Goal: Register for event/course

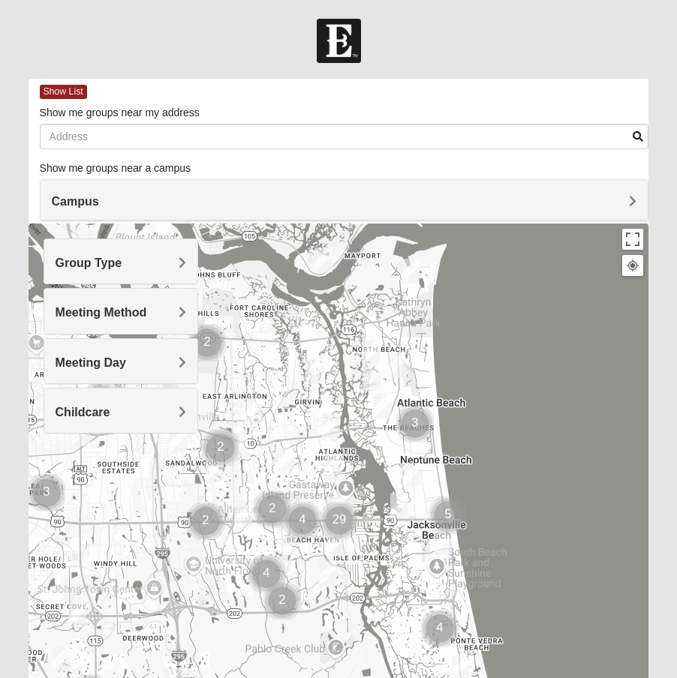
click at [371, 380] on img "Womens Gatch 32233" at bounding box center [371, 378] width 18 height 25
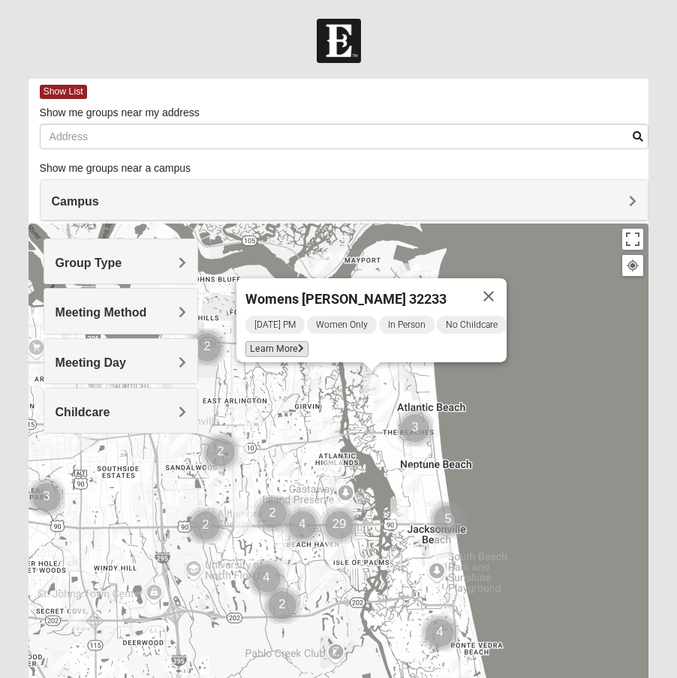
click at [282, 346] on span "Learn More" at bounding box center [276, 349] width 63 height 16
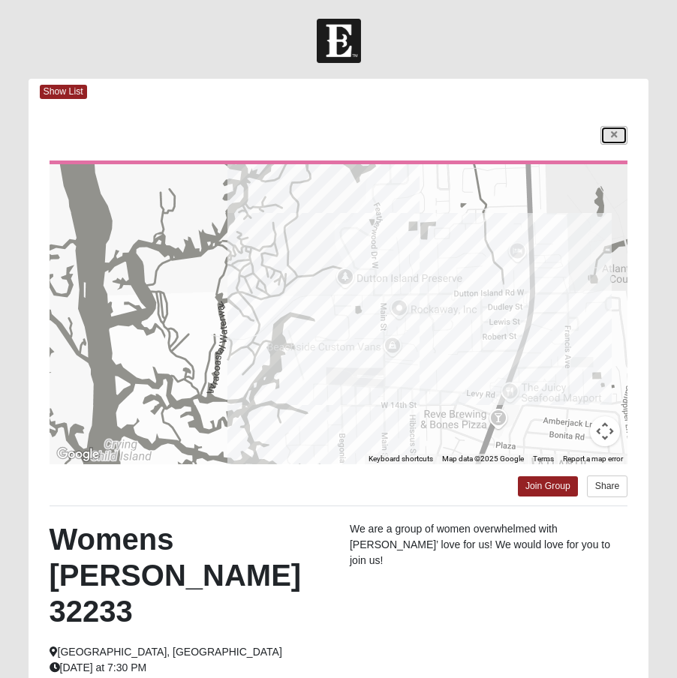
click at [618, 140] on link at bounding box center [613, 135] width 27 height 19
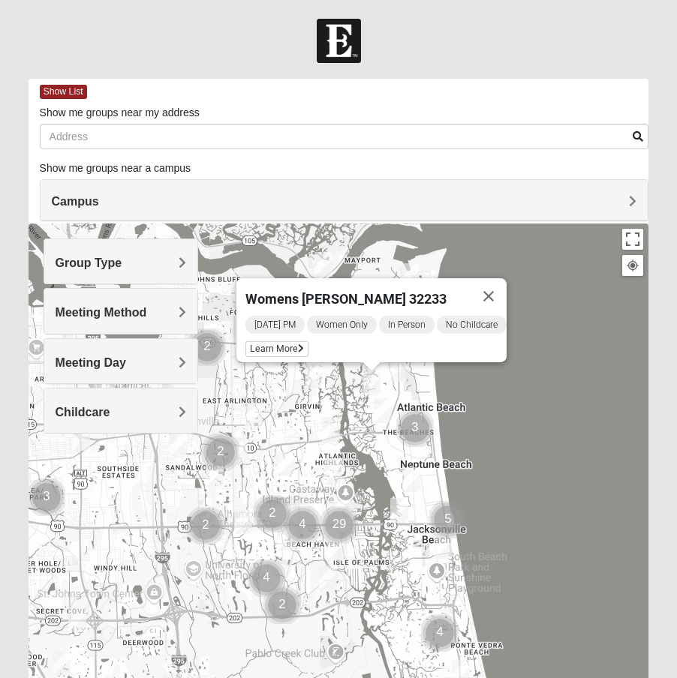
click at [477, 386] on div "Womens [PERSON_NAME] 32233 [DATE] PM Women Only In Person No Childcare Learn Mo…" at bounding box center [339, 524] width 621 height 600
click at [505, 286] on button "Close" at bounding box center [488, 296] width 36 height 36
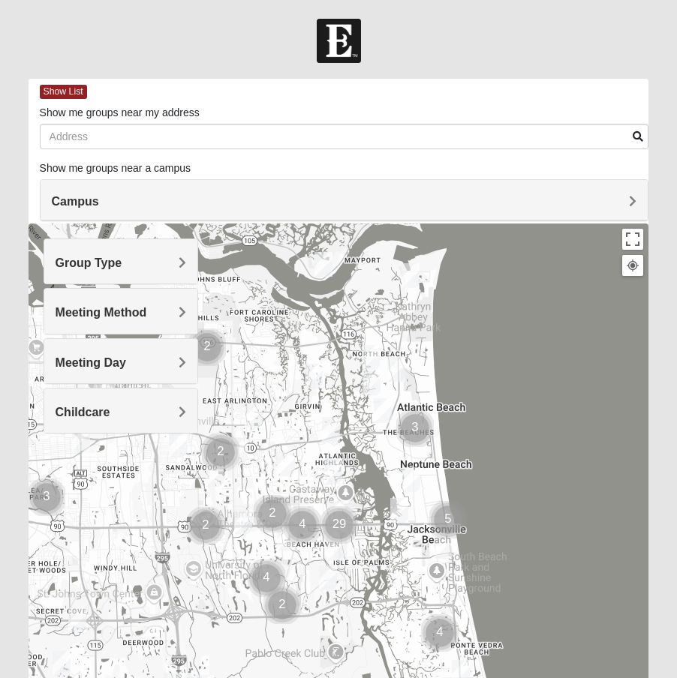
click at [416, 281] on img "Mixed Reed-Watkins 32266" at bounding box center [410, 275] width 18 height 25
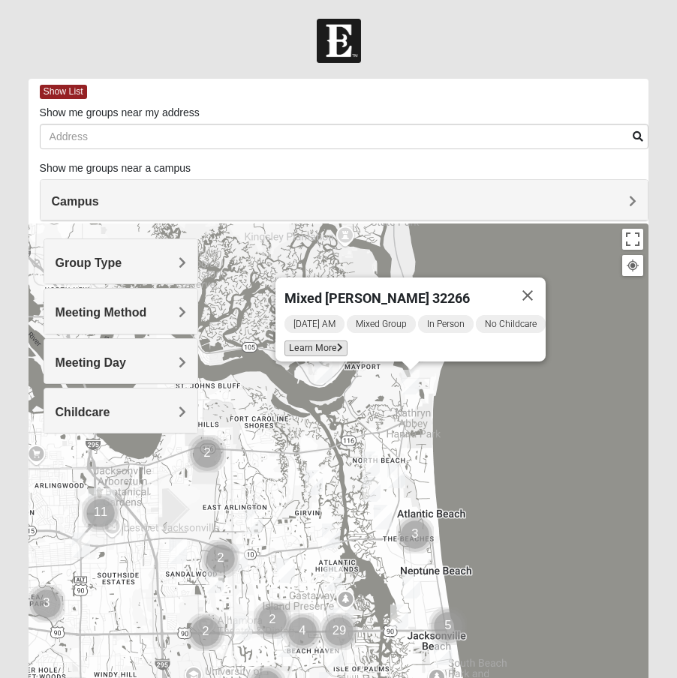
click at [317, 341] on span "Learn More" at bounding box center [315, 349] width 63 height 16
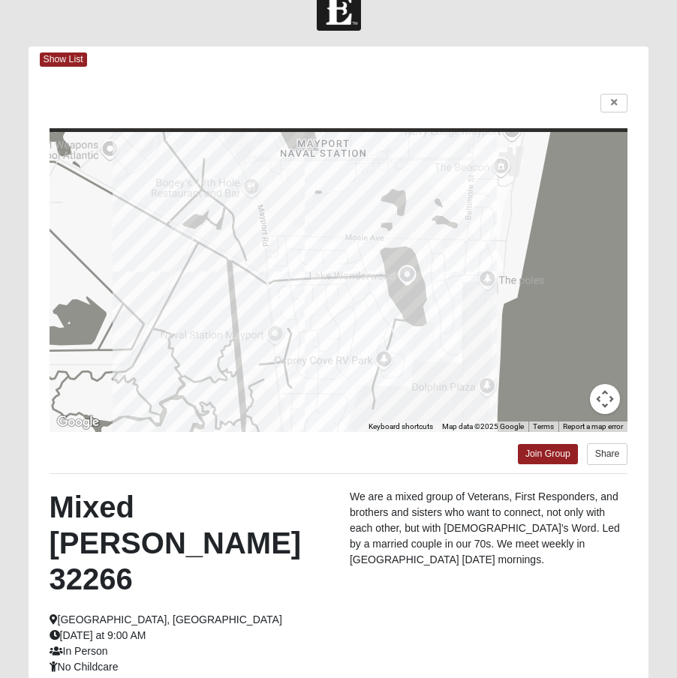
scroll to position [35, 0]
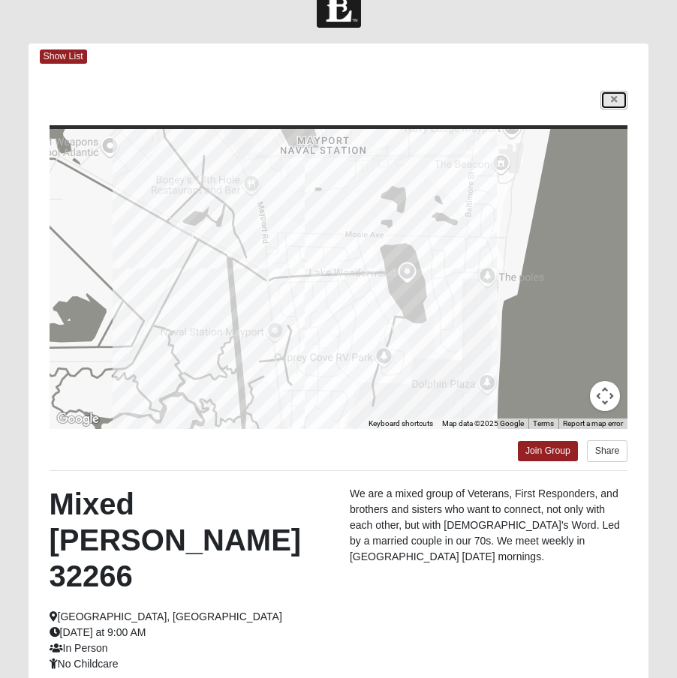
click at [617, 95] on link at bounding box center [613, 100] width 27 height 19
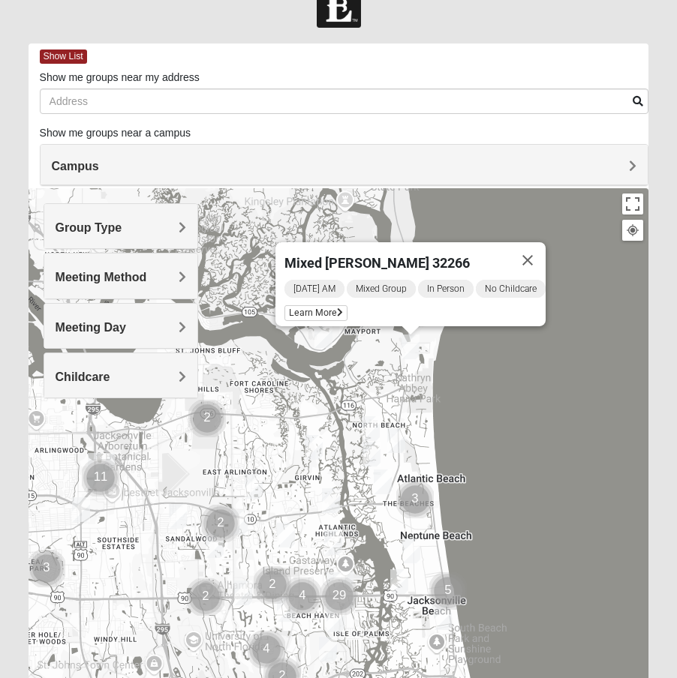
click at [490, 362] on div "Mixed [PERSON_NAME] 32266 [DATE] AM Mixed Group In Person No Childcare Learn Mo…" at bounding box center [339, 488] width 621 height 600
click at [534, 249] on button "Close" at bounding box center [528, 260] width 36 height 36
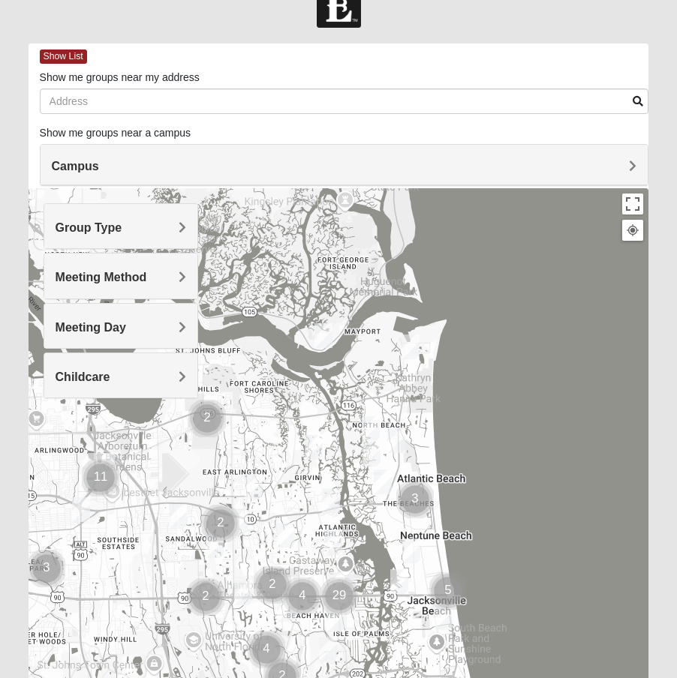
click at [417, 494] on img "Cluster of 3 groups" at bounding box center [415, 500] width 38 height 38
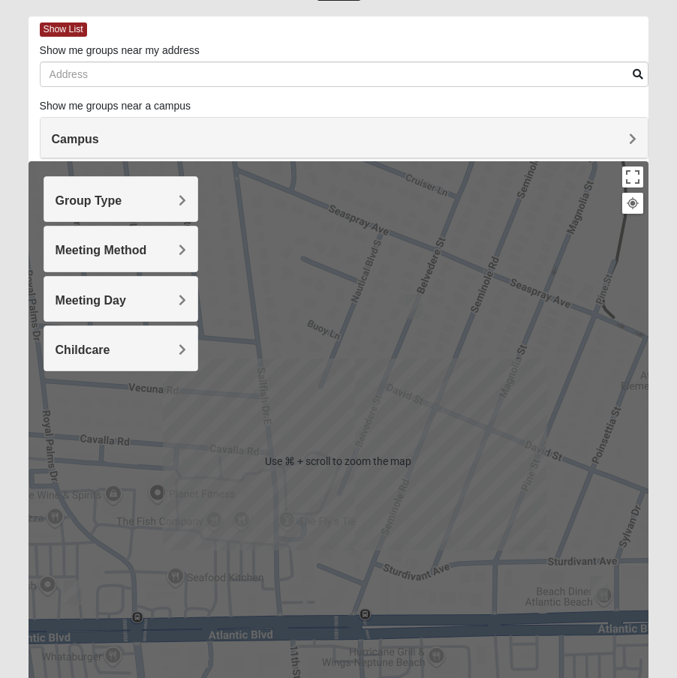
scroll to position [64, 0]
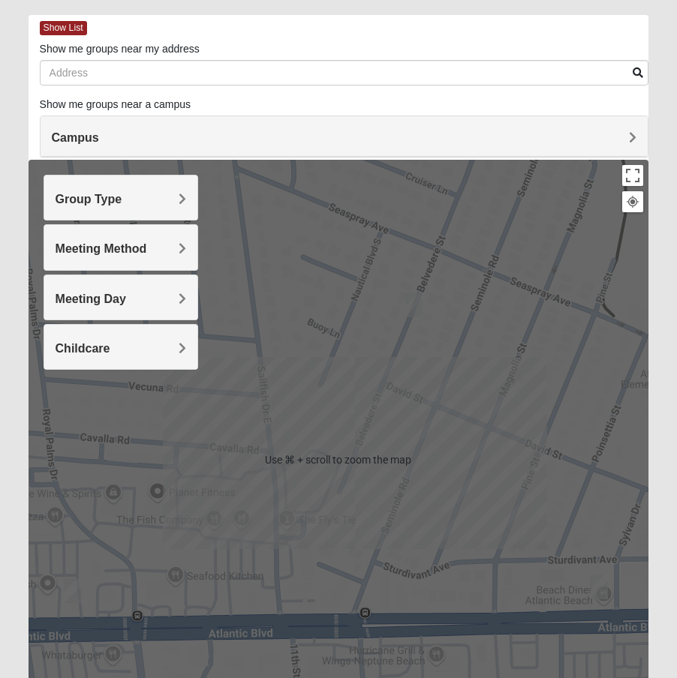
click at [74, 592] on img "Womens Foran 32233" at bounding box center [73, 591] width 18 height 25
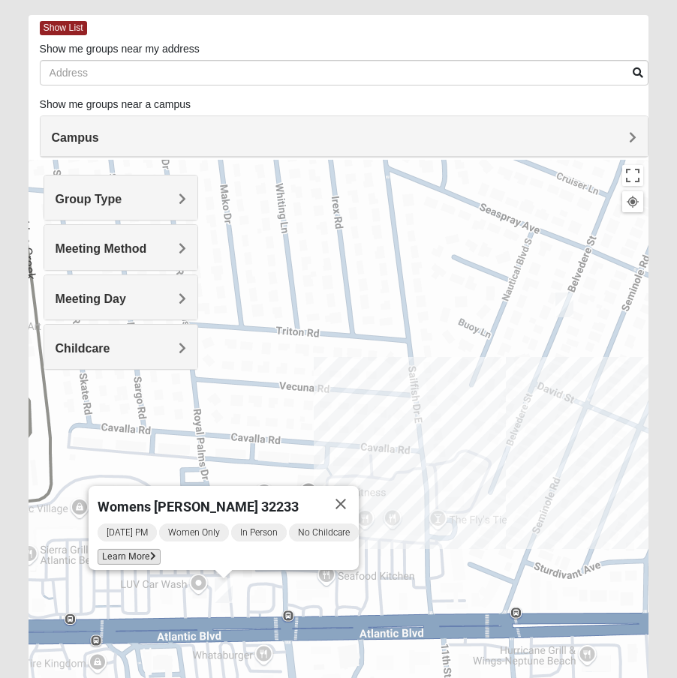
click at [118, 553] on span "Learn More" at bounding box center [129, 557] width 63 height 16
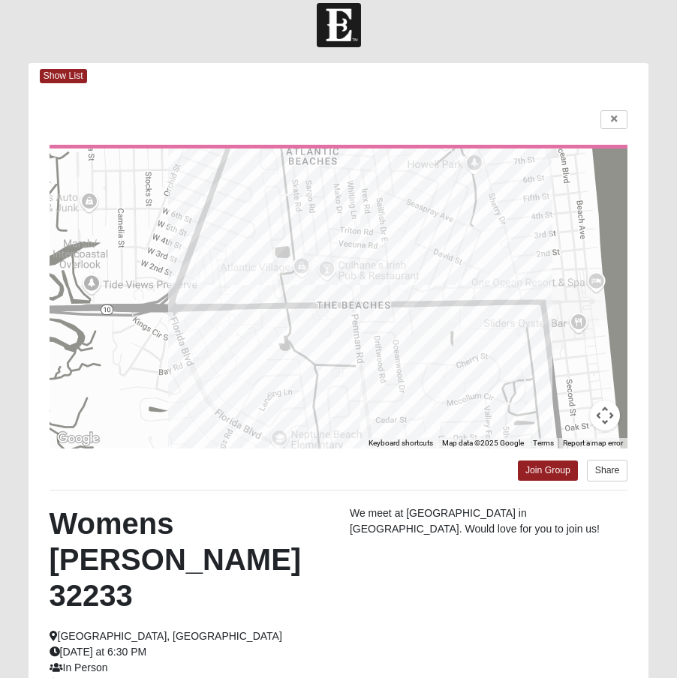
scroll to position [11, 0]
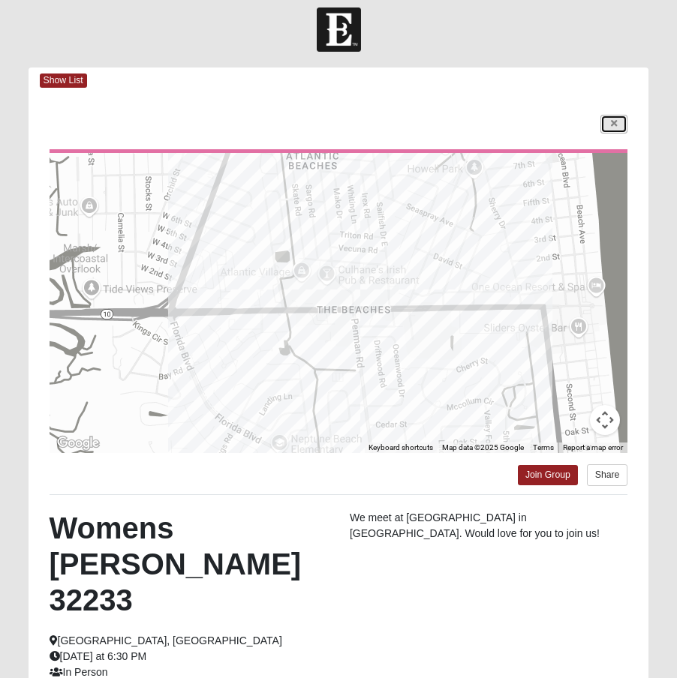
click at [622, 125] on link at bounding box center [613, 124] width 27 height 19
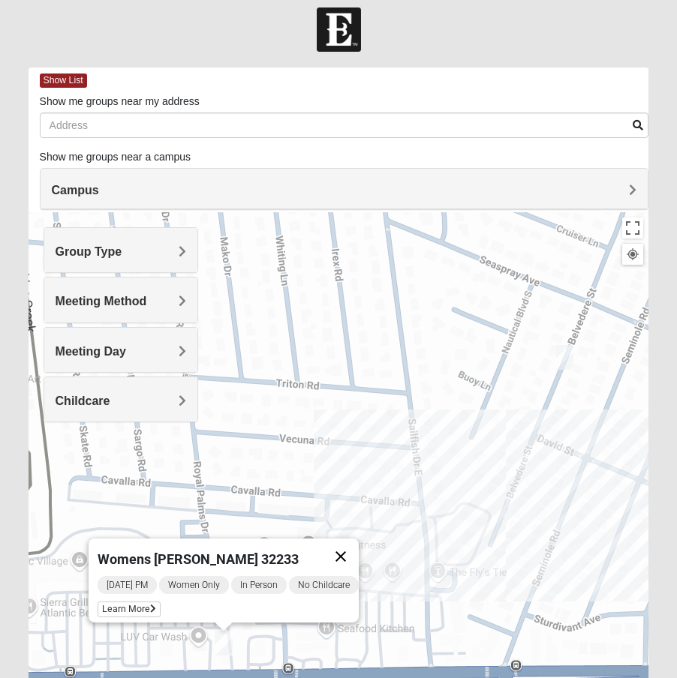
click at [359, 551] on button "Close" at bounding box center [341, 557] width 36 height 36
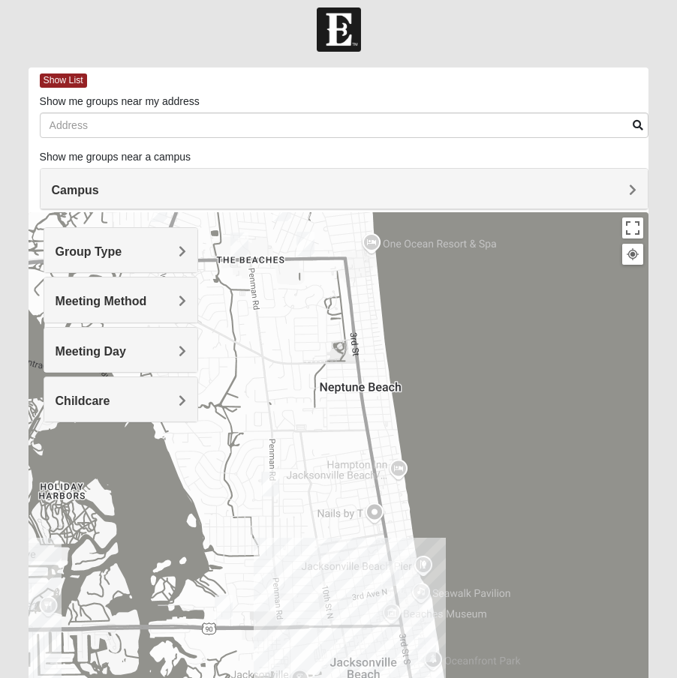
drag, startPoint x: 365, startPoint y: 549, endPoint x: 260, endPoint y: 240, distance: 326.5
click at [260, 240] on div at bounding box center [339, 512] width 621 height 600
click at [409, 604] on div at bounding box center [339, 512] width 621 height 600
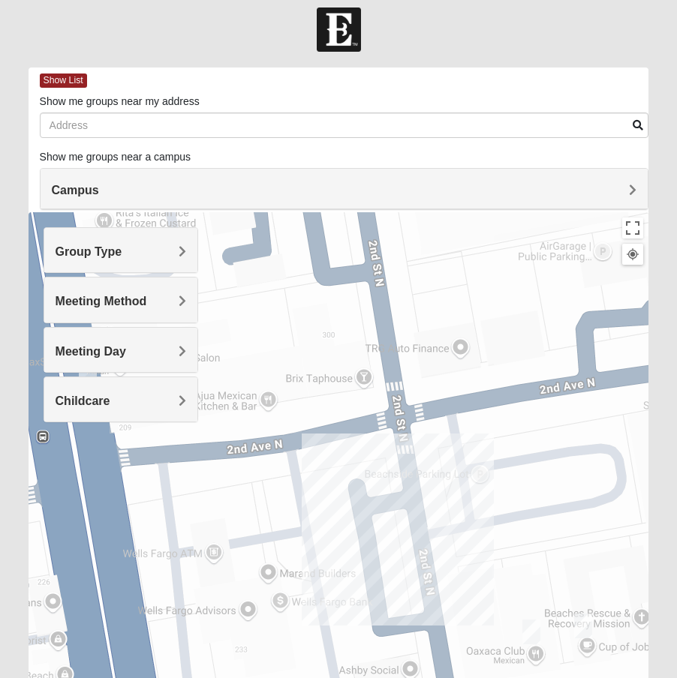
click at [527, 633] on img "Womens Sparkman/Flautt 32250" at bounding box center [531, 632] width 18 height 25
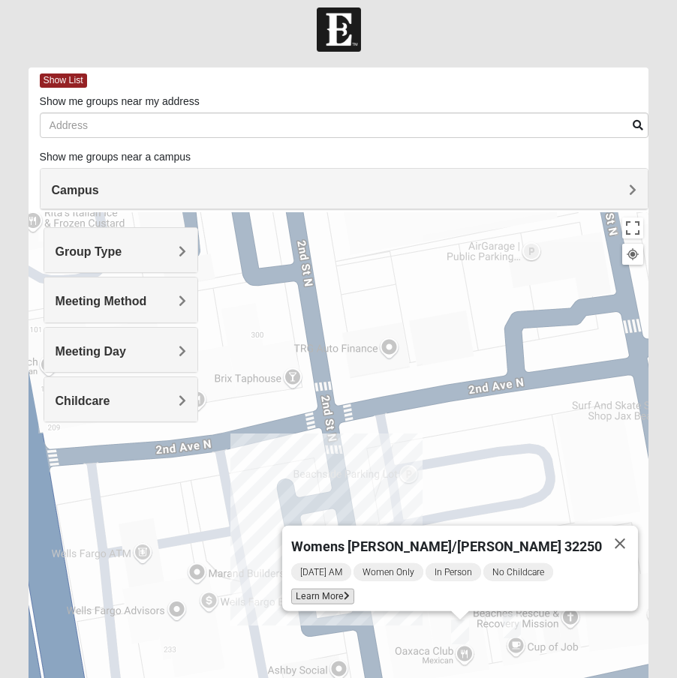
click at [354, 589] on span "Learn More" at bounding box center [322, 597] width 63 height 16
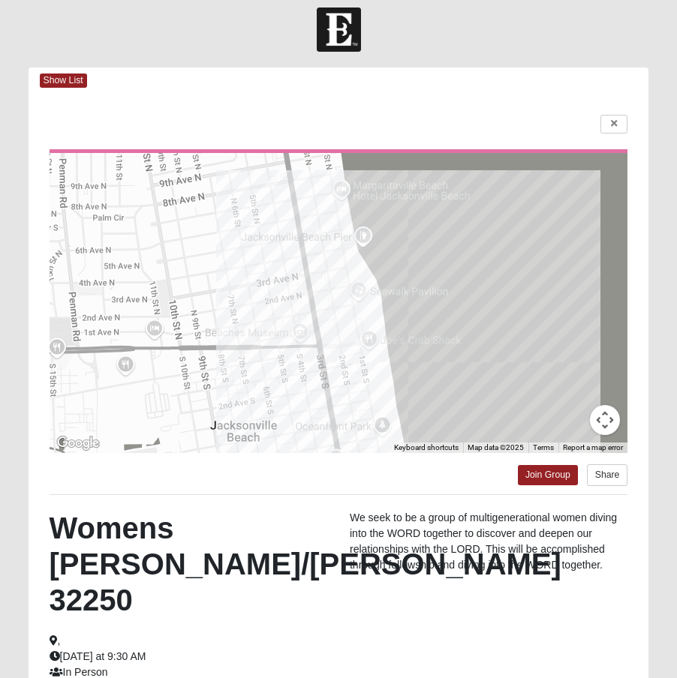
click at [325, 588] on h2 "Womens [PERSON_NAME]/[PERSON_NAME] 32250" at bounding box center [189, 564] width 278 height 108
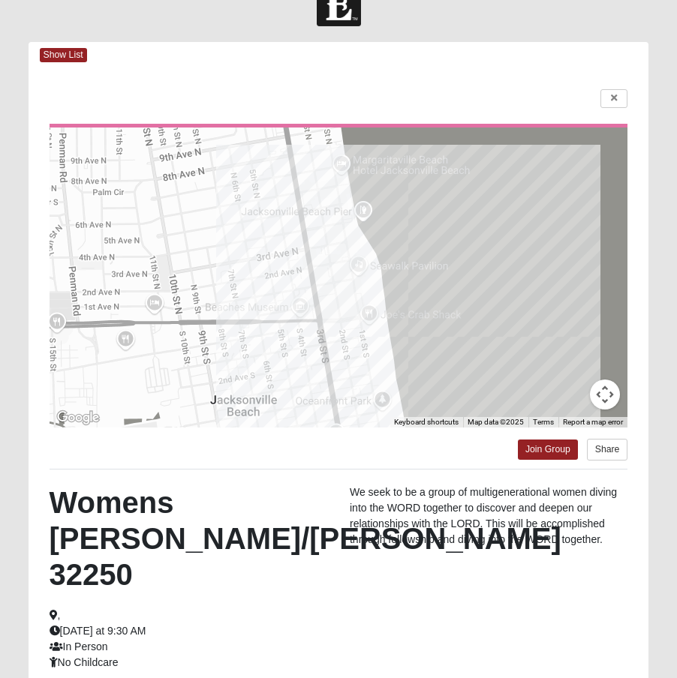
scroll to position [44, 0]
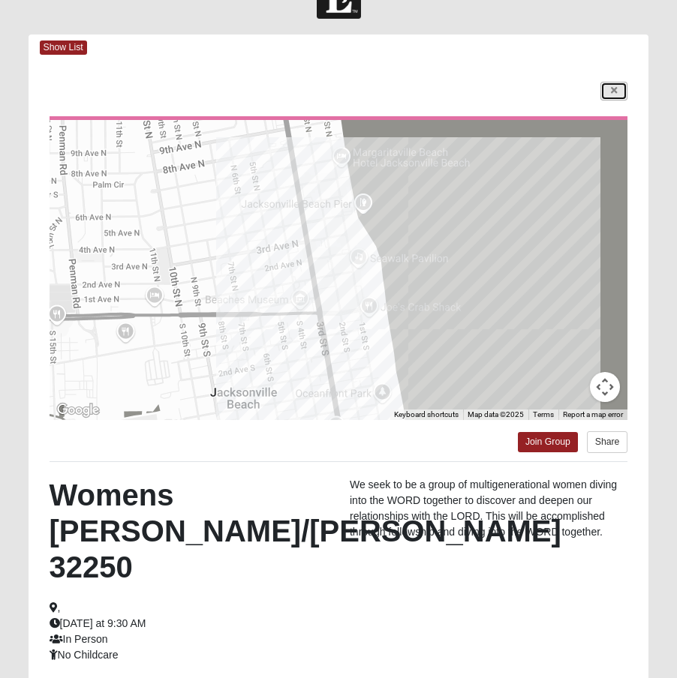
click at [623, 94] on link at bounding box center [613, 91] width 27 height 19
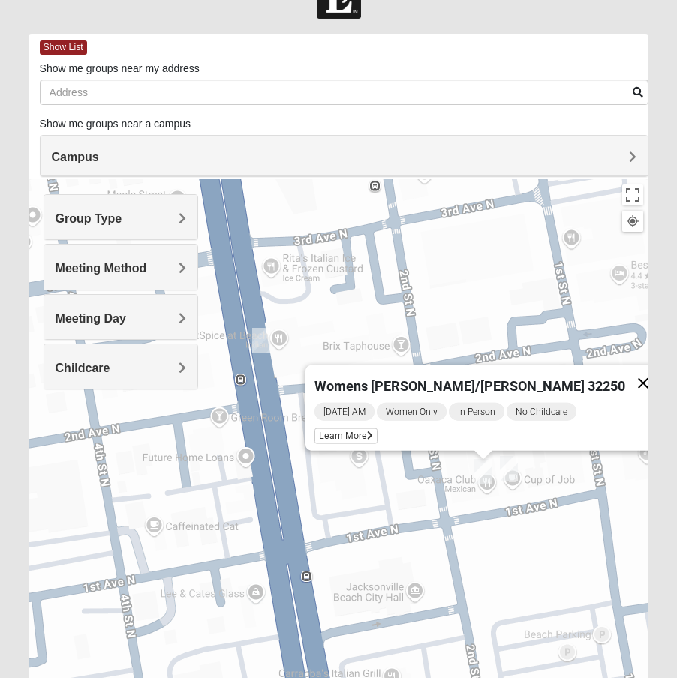
click at [625, 374] on button "Close" at bounding box center [643, 383] width 36 height 36
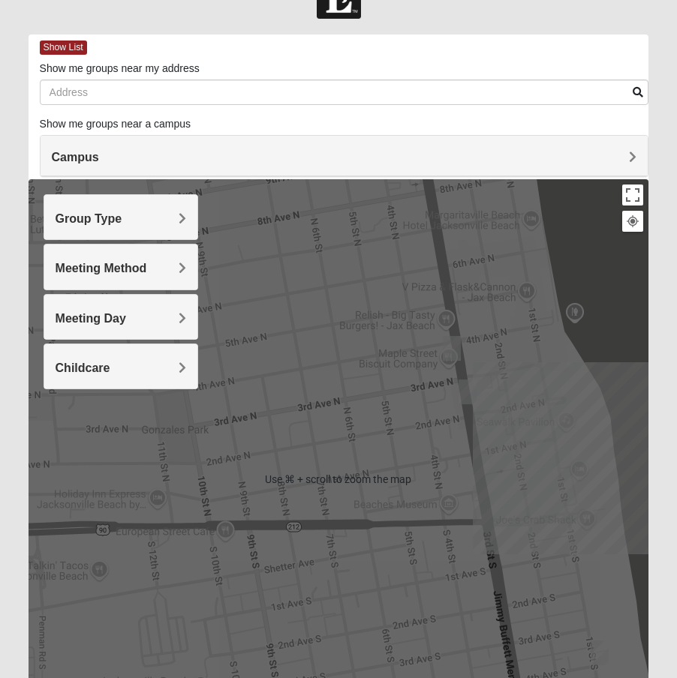
click at [556, 413] on div "To navigate, press the arrow keys." at bounding box center [339, 479] width 621 height 600
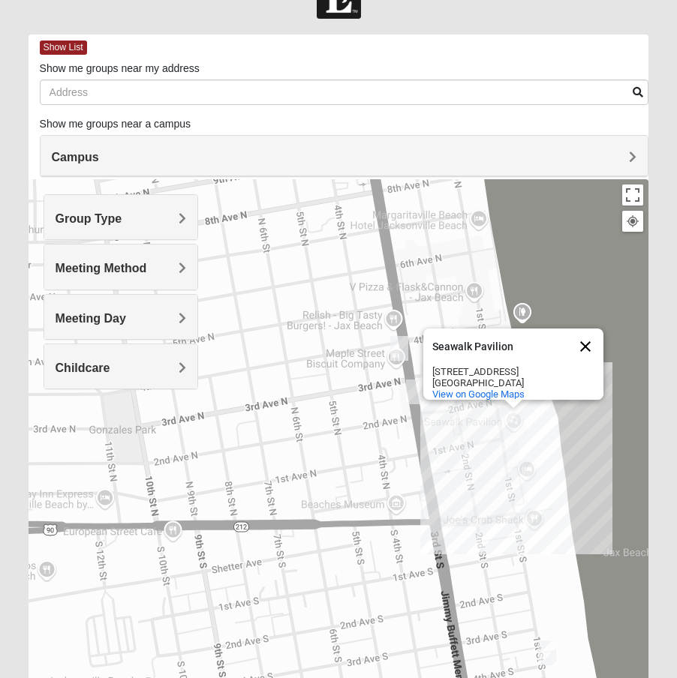
click at [582, 334] on button "Close" at bounding box center [585, 347] width 36 height 36
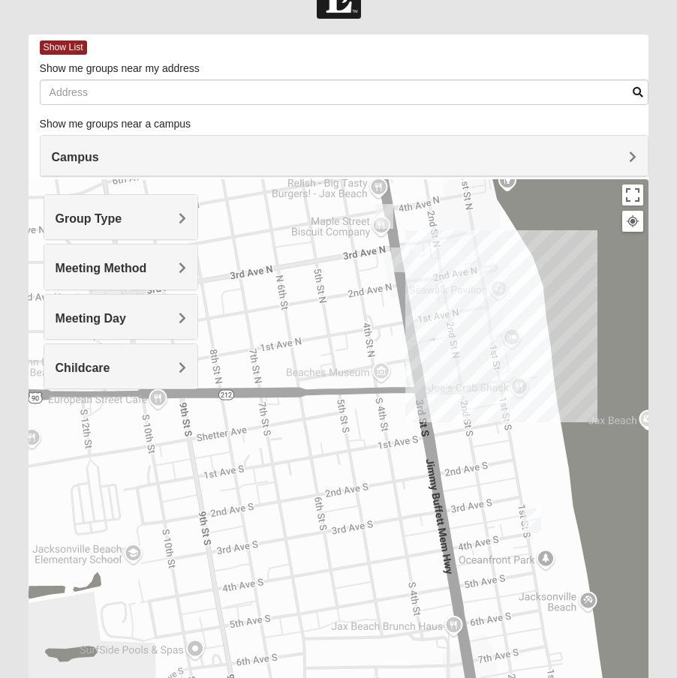
drag, startPoint x: 561, startPoint y: 406, endPoint x: 544, endPoint y: 271, distance: 136.1
click at [545, 270] on div at bounding box center [339, 479] width 621 height 600
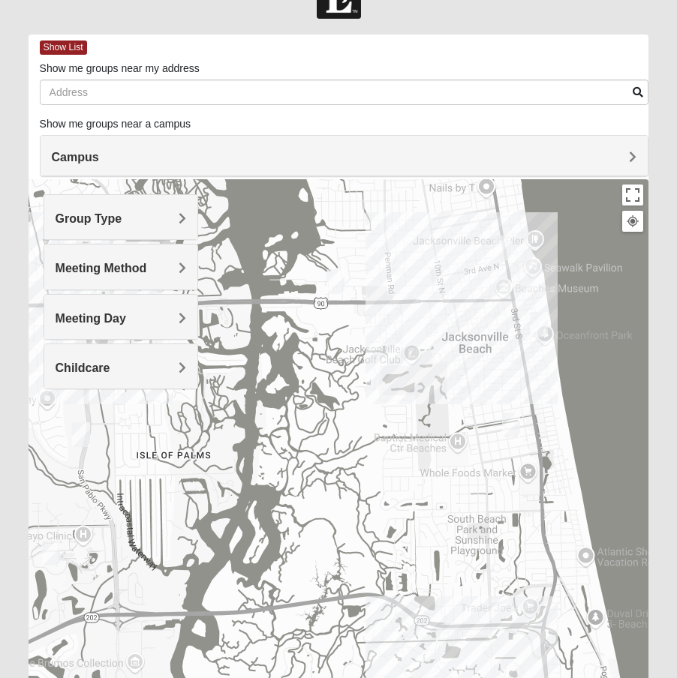
click at [507, 424] on img "Womens Harnek/Holterman 32250" at bounding box center [511, 425] width 18 height 25
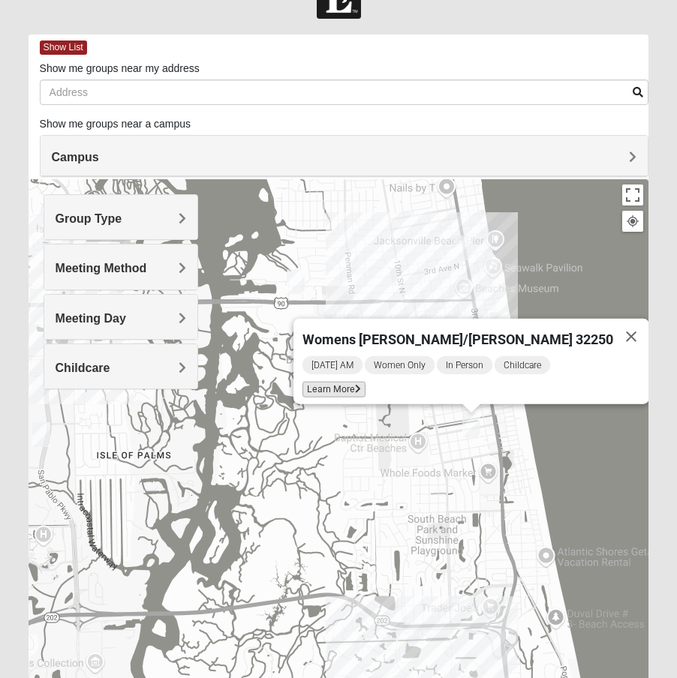
click at [365, 386] on span "Learn More" at bounding box center [333, 390] width 63 height 16
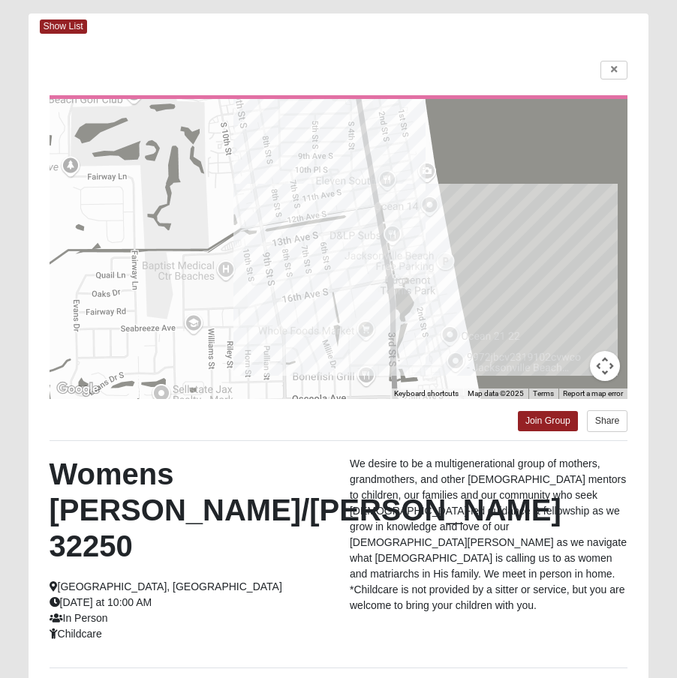
scroll to position [70, 0]
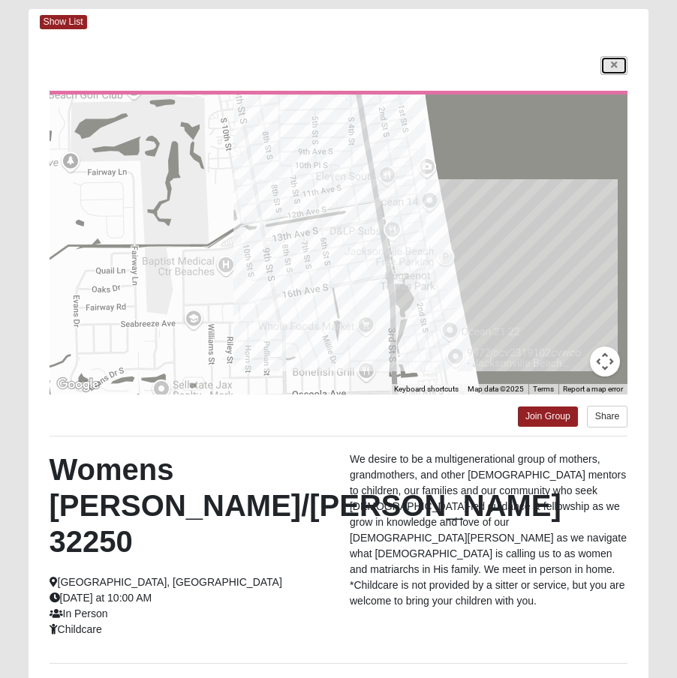
click at [620, 62] on link at bounding box center [613, 65] width 27 height 19
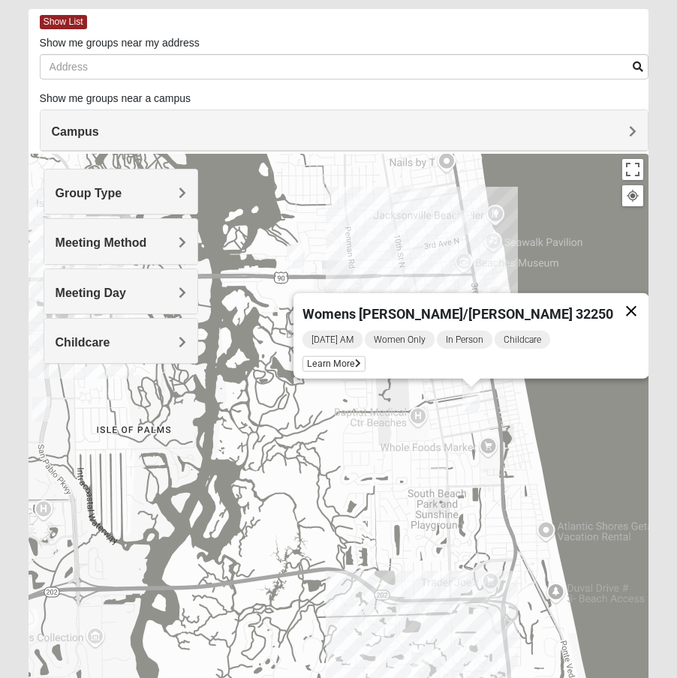
click at [613, 297] on button "Close" at bounding box center [631, 311] width 36 height 36
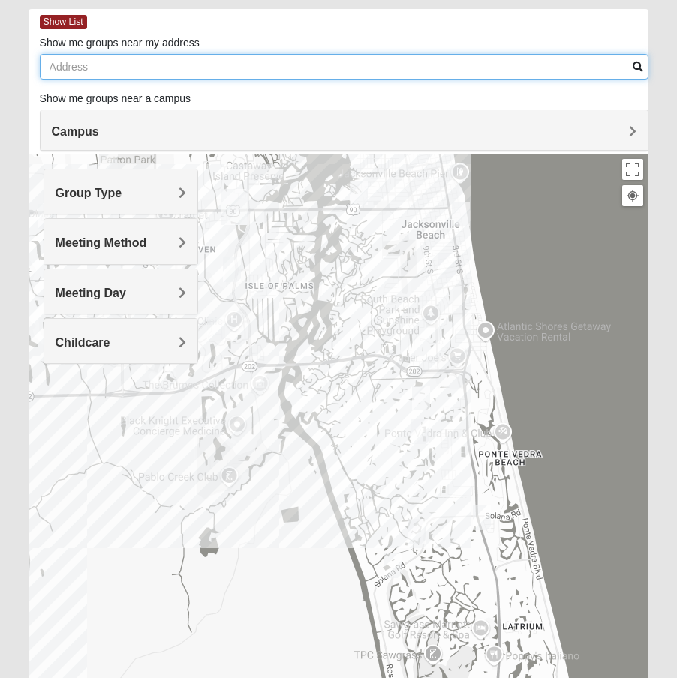
drag, startPoint x: 517, startPoint y: 404, endPoint x: 444, endPoint y: 240, distance: 179.7
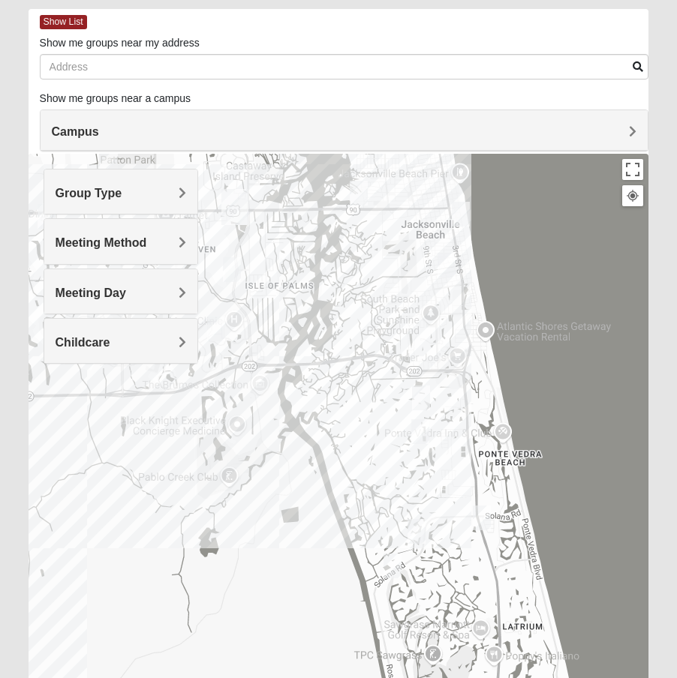
click at [446, 245] on div at bounding box center [339, 454] width 621 height 600
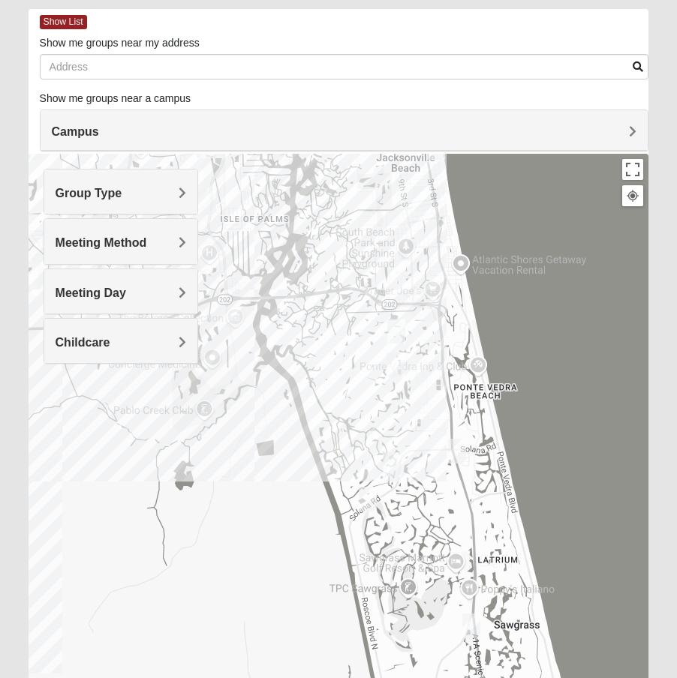
click at [392, 462] on img "Womens Paul 32082" at bounding box center [392, 464] width 18 height 25
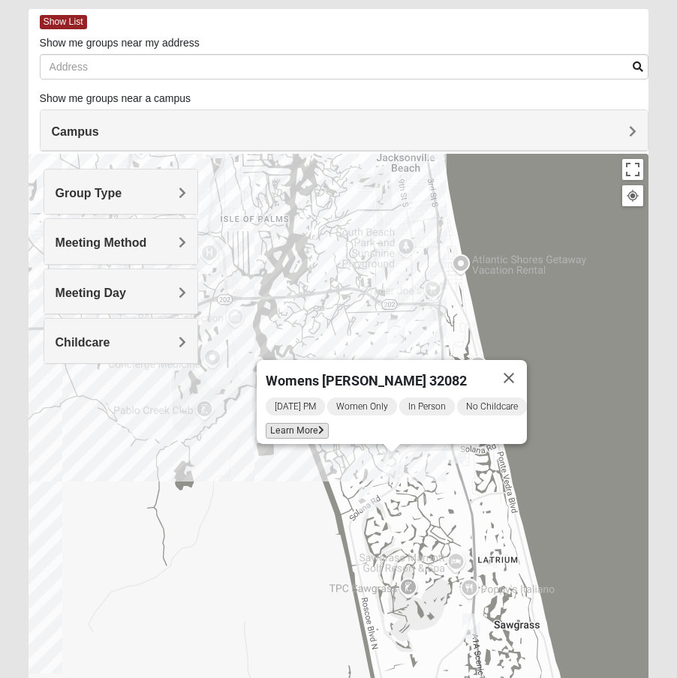
click at [305, 428] on span "Learn More" at bounding box center [297, 431] width 63 height 16
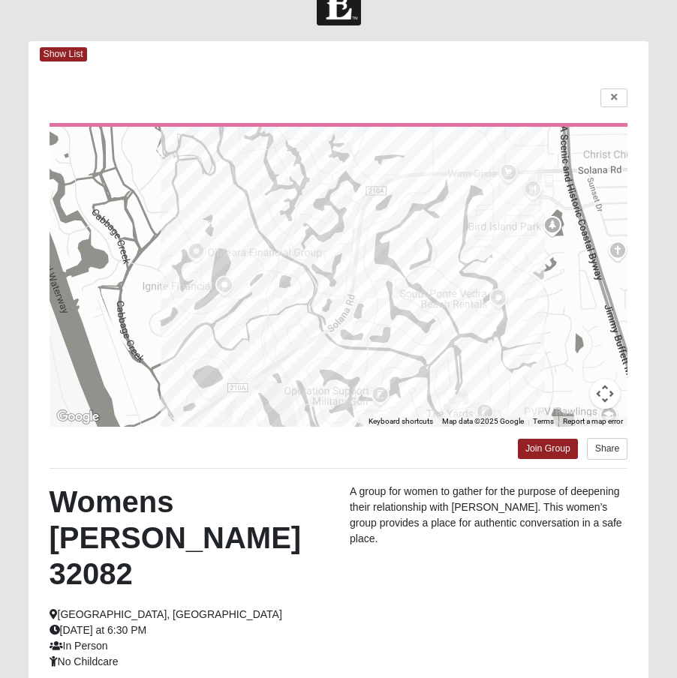
scroll to position [15, 0]
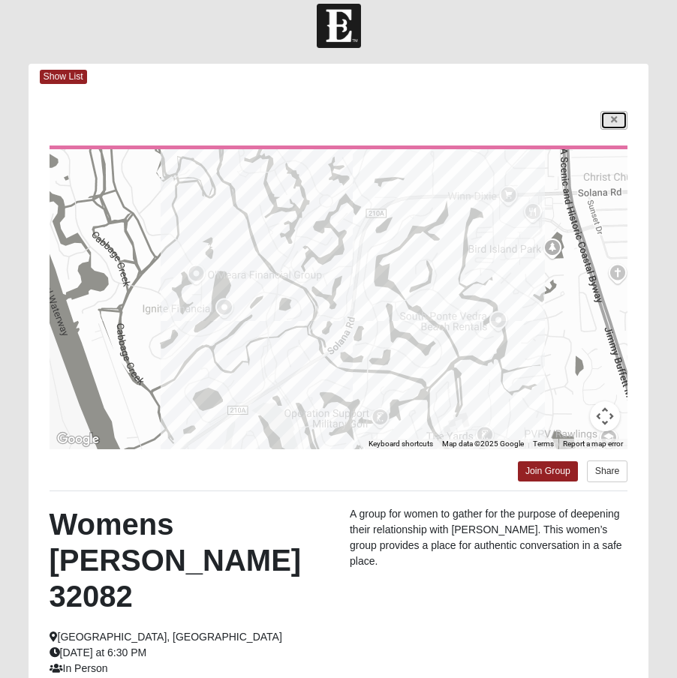
click at [608, 124] on link at bounding box center [613, 120] width 27 height 19
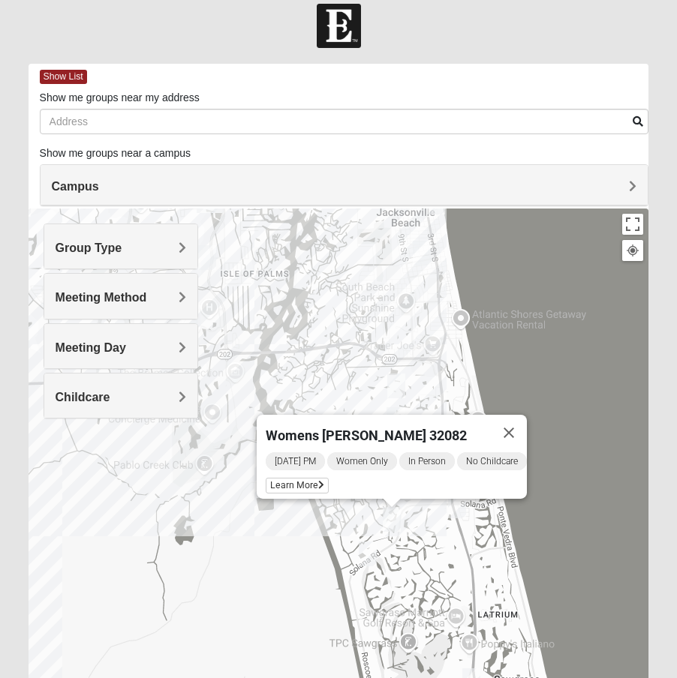
click at [429, 257] on img "Womens Harnek/Holterman 32250" at bounding box center [422, 253] width 18 height 25
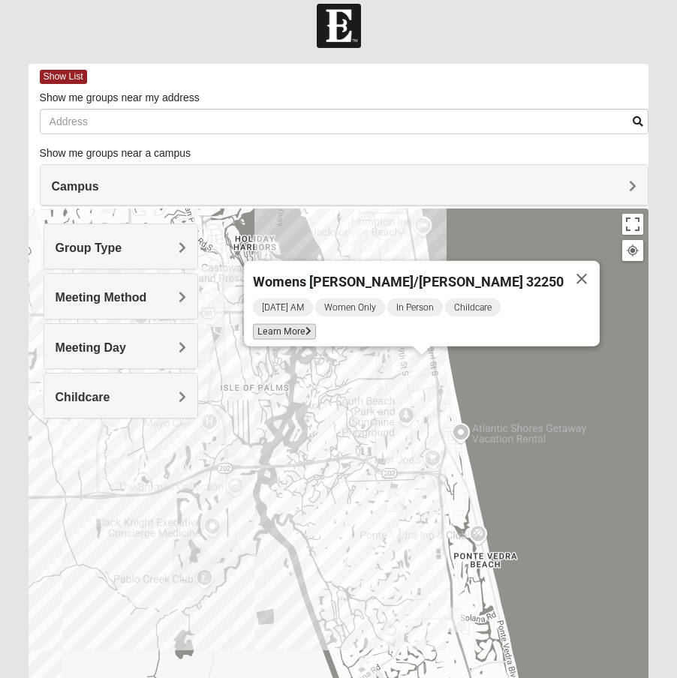
click at [316, 324] on span "Learn More" at bounding box center [284, 332] width 63 height 16
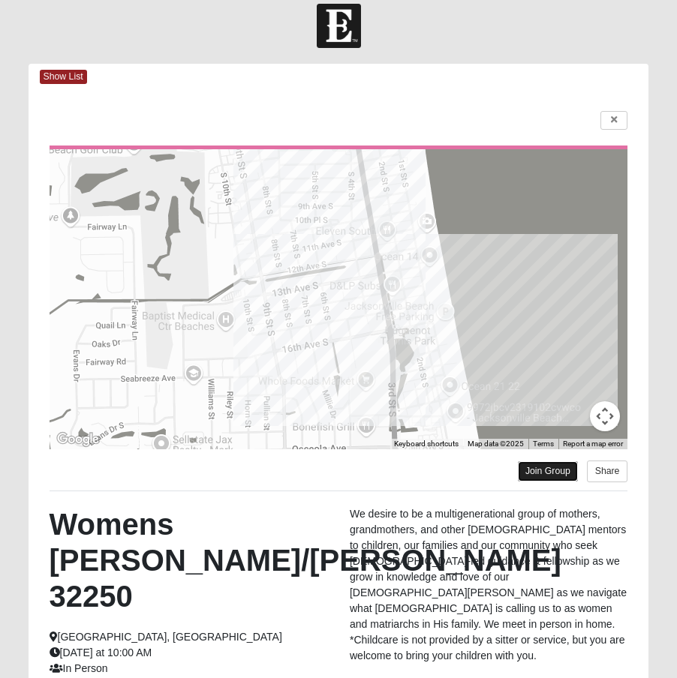
click at [534, 473] on link "Join Group" at bounding box center [548, 471] width 60 height 20
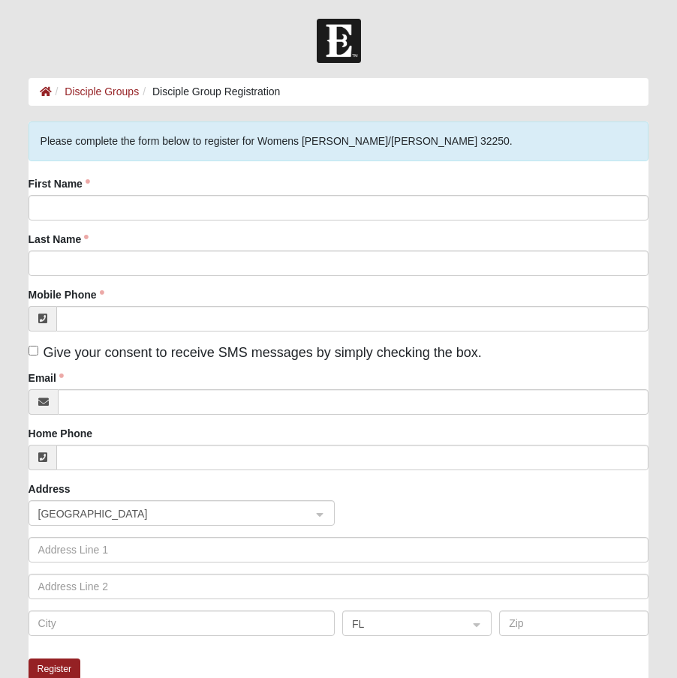
click at [260, 192] on div "First Name" at bounding box center [339, 198] width 621 height 44
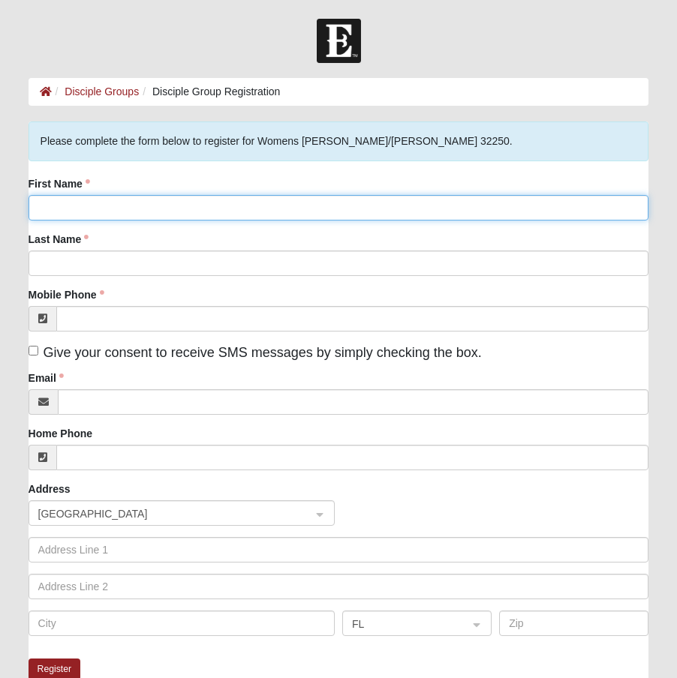
click at [242, 203] on input "First Name" at bounding box center [339, 208] width 621 height 26
type input "Carley"
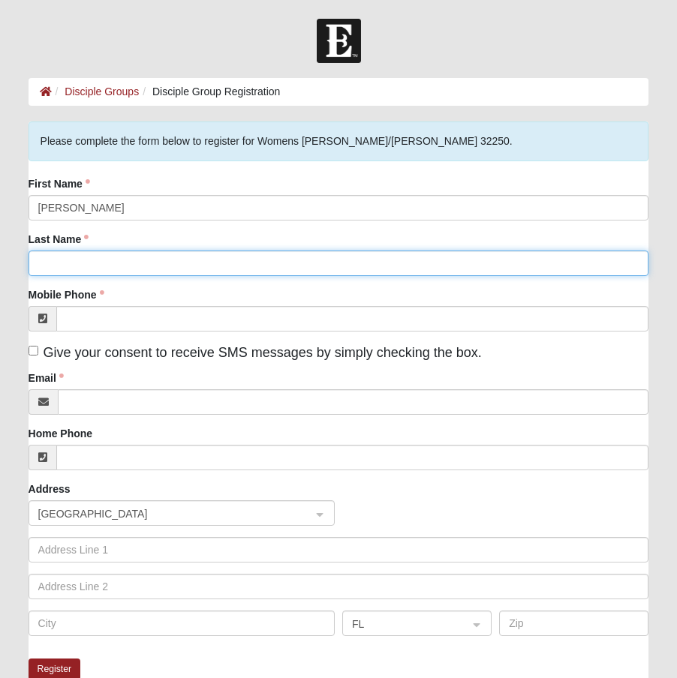
type input "Bryant"
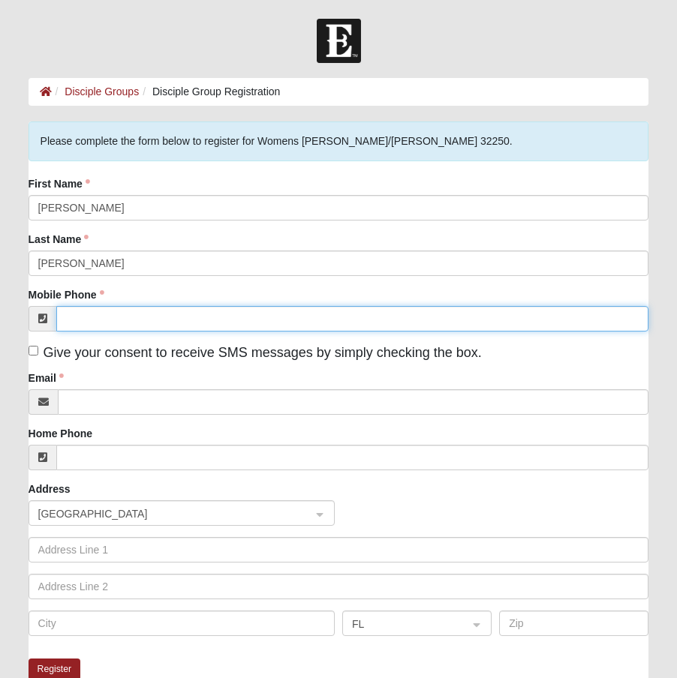
type input "(706) 224-9651"
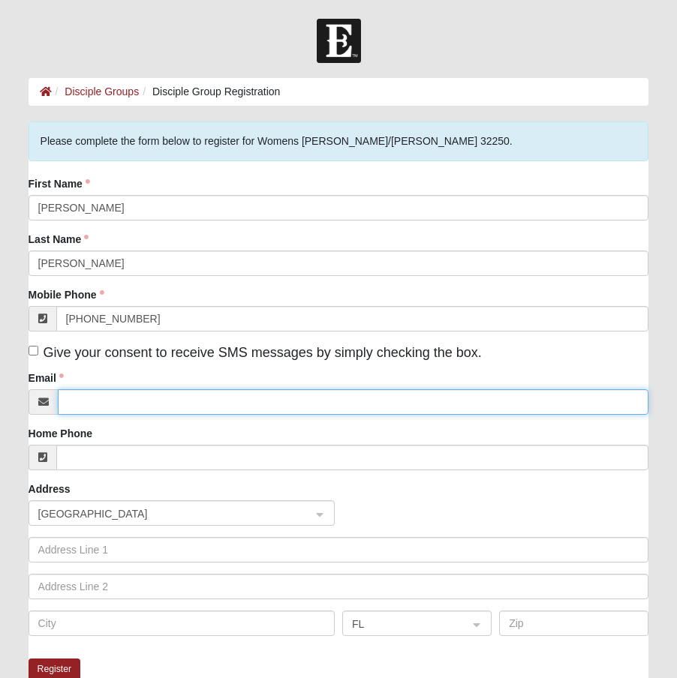
type input "carleyhbryant@gmail.com"
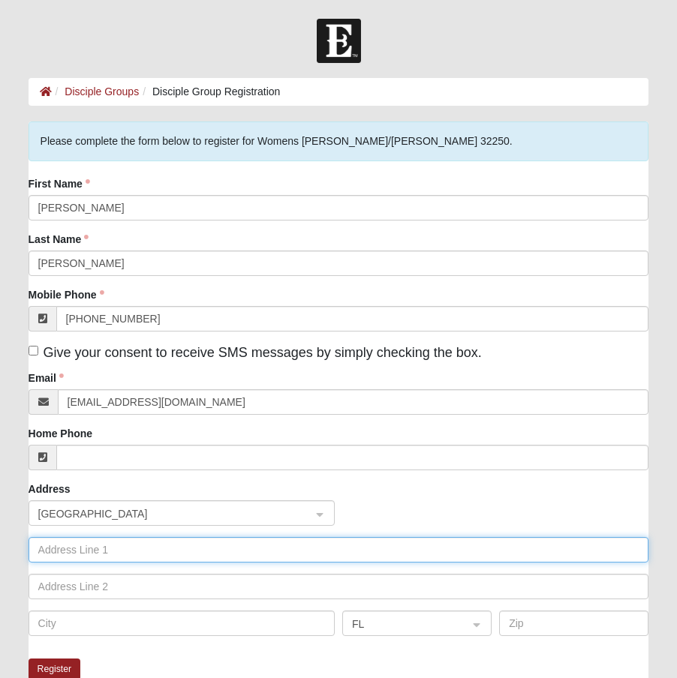
type input "2605 Sandy Dune Drive"
type input "Jacksonville"
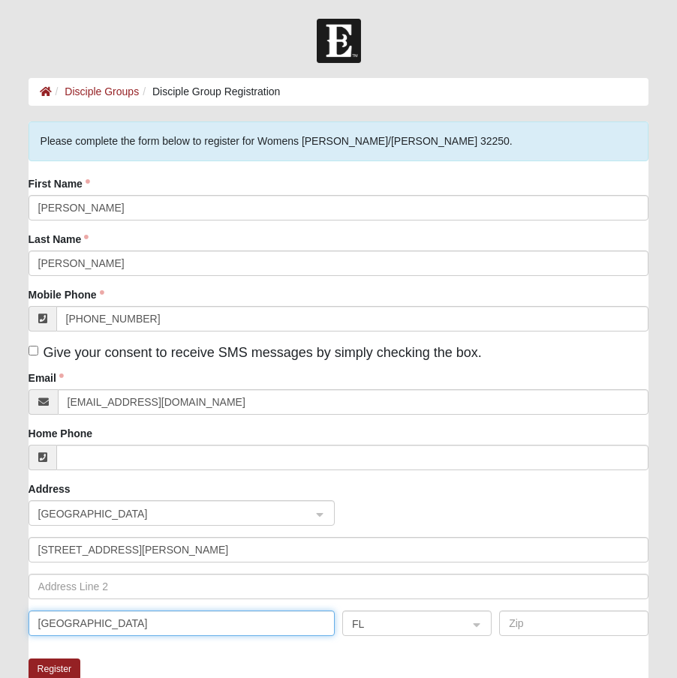
type input "32233"
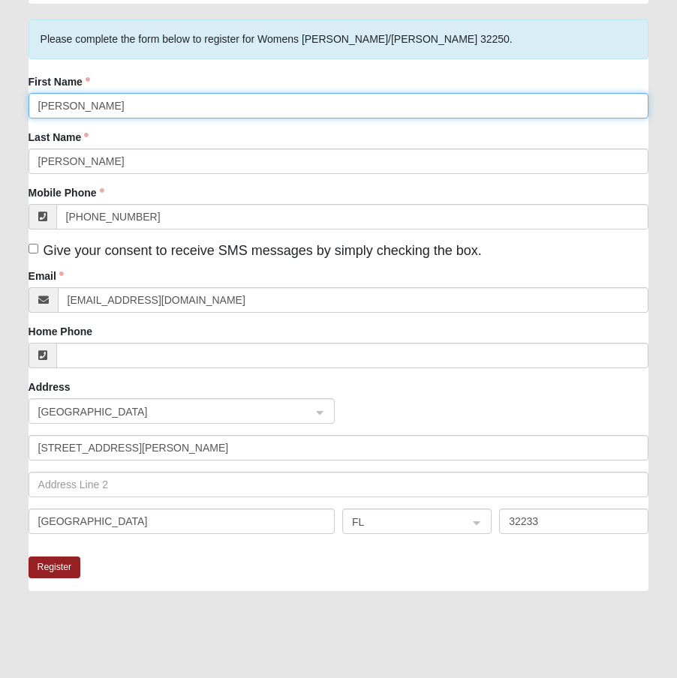
scroll to position [113, 0]
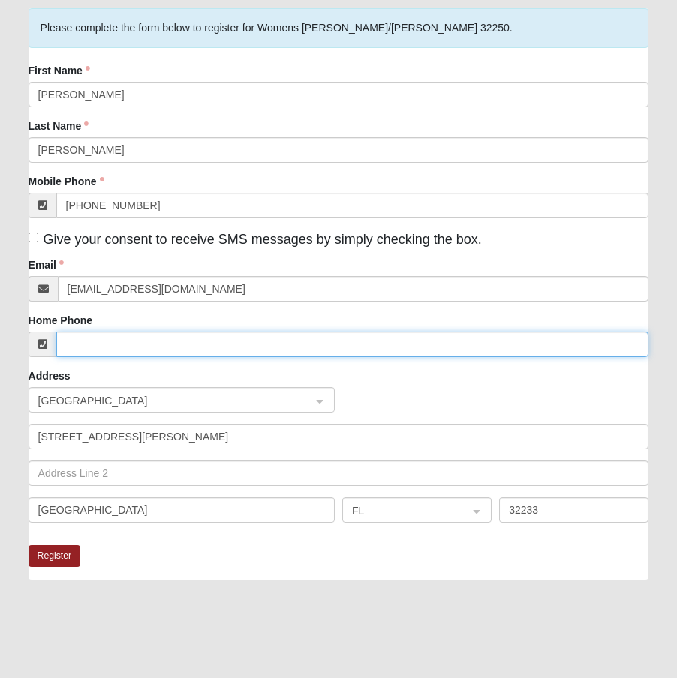
click at [222, 350] on input "Home Phone" at bounding box center [352, 345] width 593 height 26
type input "(706) 224-9651"
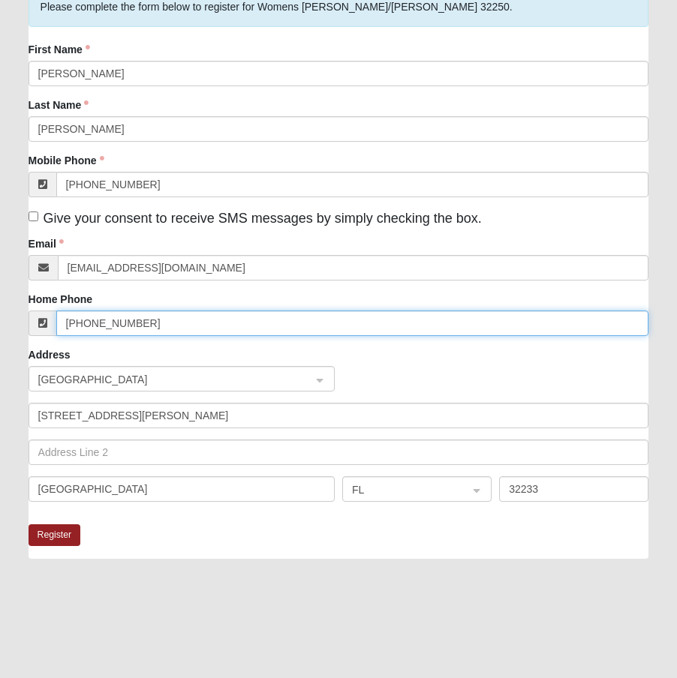
scroll to position [218, 0]
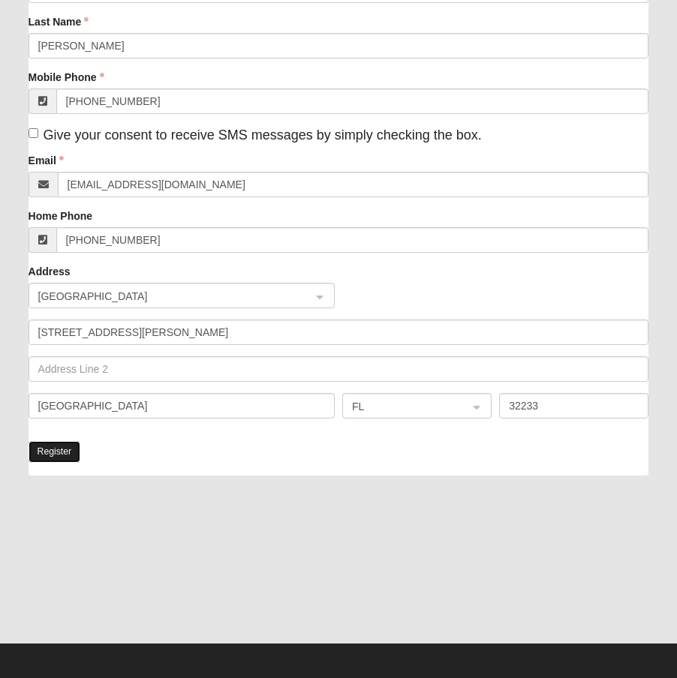
click at [56, 449] on button "Register" at bounding box center [55, 452] width 53 height 22
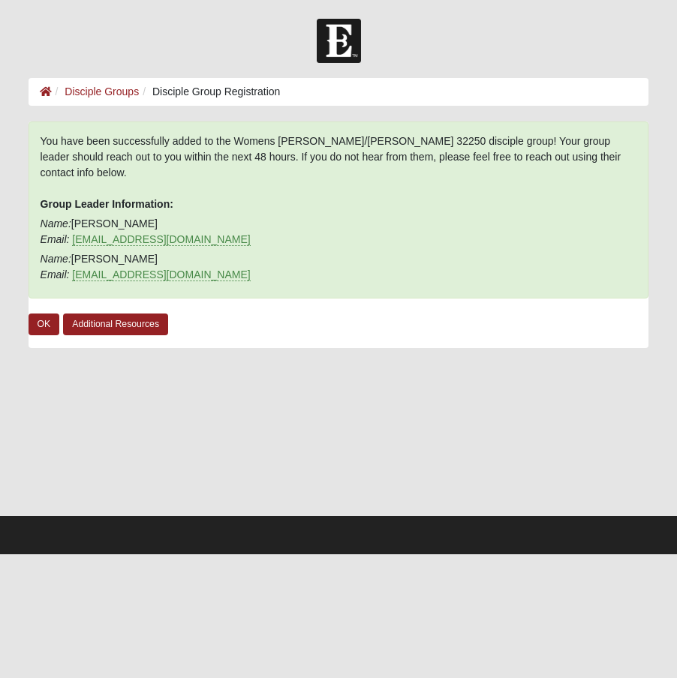
scroll to position [0, 0]
click at [49, 314] on link "OK" at bounding box center [45, 325] width 32 height 22
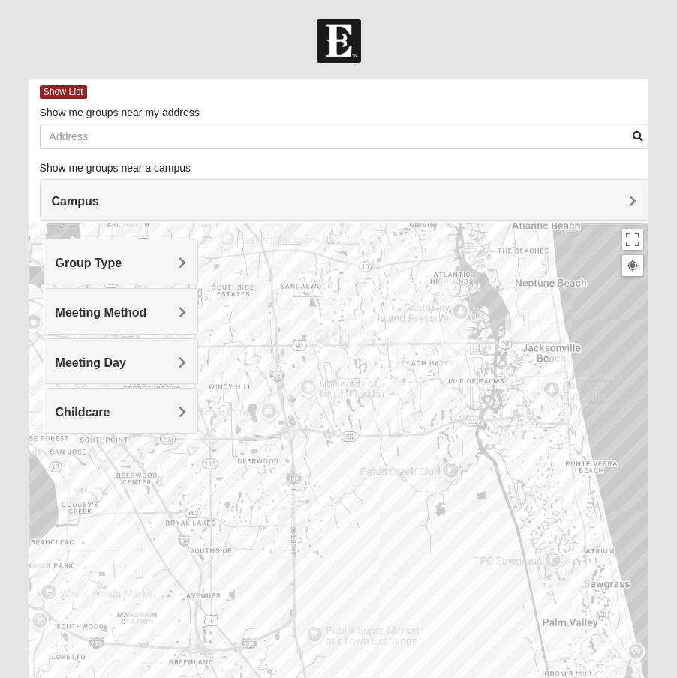
drag, startPoint x: 284, startPoint y: 419, endPoint x: 398, endPoint y: 240, distance: 212.3
click at [398, 240] on div at bounding box center [339, 524] width 621 height 600
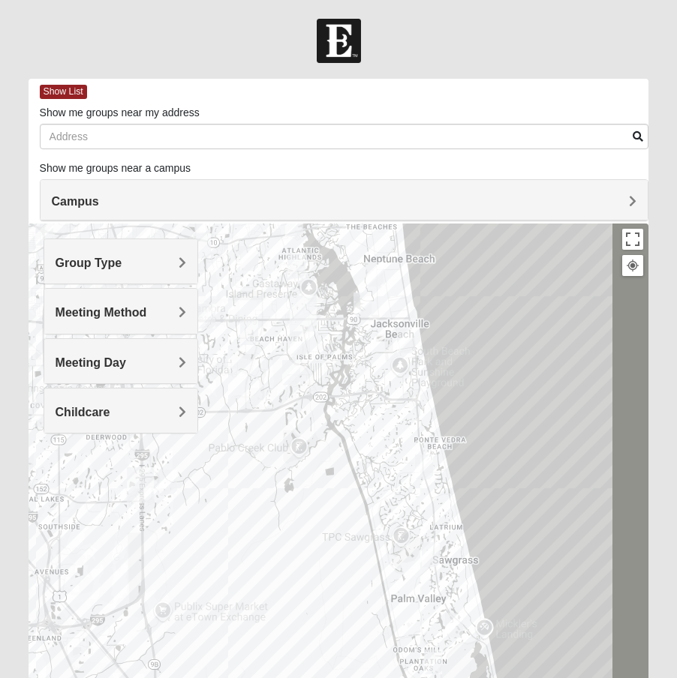
drag, startPoint x: 385, startPoint y: 516, endPoint x: 239, endPoint y: 489, distance: 148.7
click at [239, 491] on div at bounding box center [339, 524] width 621 height 600
click at [401, 341] on img "Womens Harnek/Holterman 32250" at bounding box center [406, 338] width 18 height 25
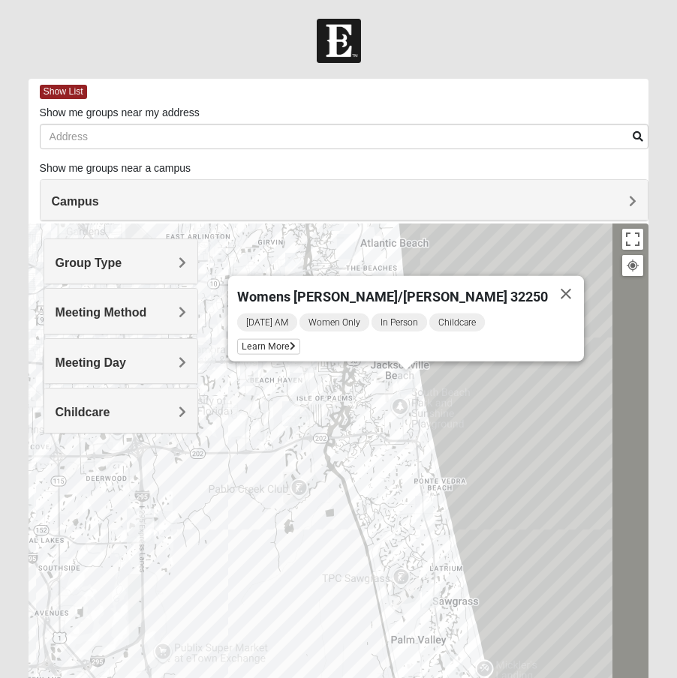
click at [452, 668] on img "Womens Beeson 32082" at bounding box center [454, 666] width 18 height 25
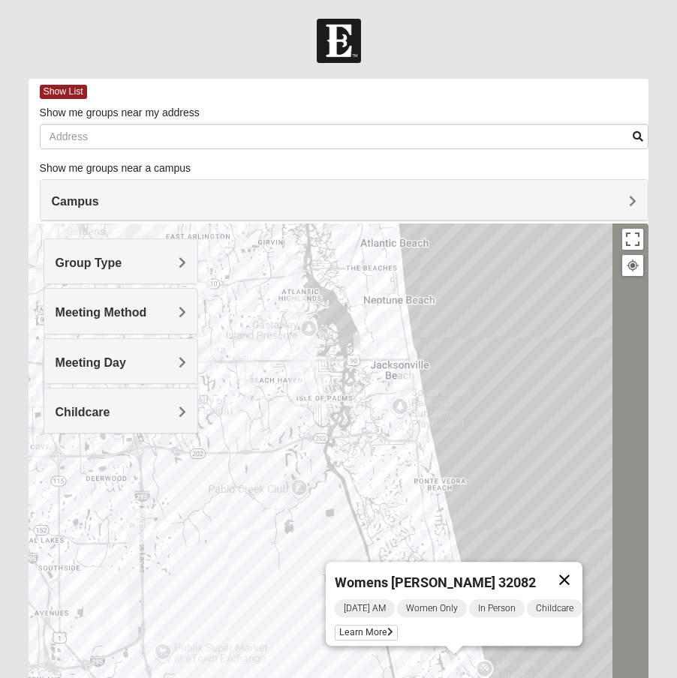
click at [573, 570] on button "Close" at bounding box center [564, 580] width 36 height 36
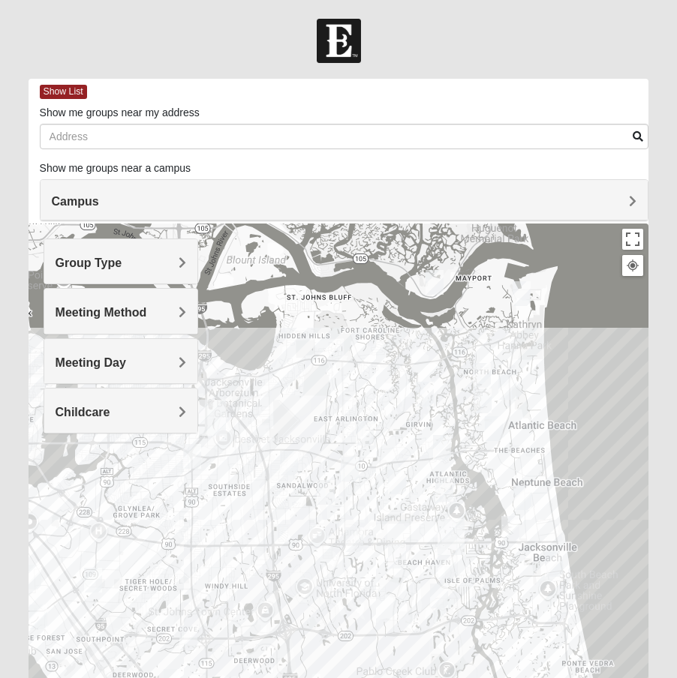
drag, startPoint x: 418, startPoint y: 554, endPoint x: 568, endPoint y: 735, distance: 235.6
click at [568, 678] on html "Log In Find A Group Error Show List Loading Groups" at bounding box center [338, 440] width 677 height 880
click at [320, 365] on div at bounding box center [339, 524] width 621 height 600
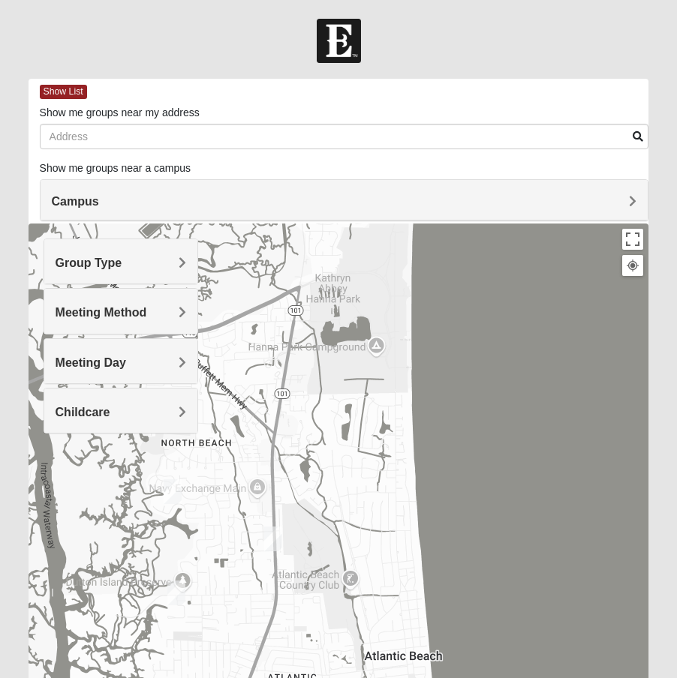
drag, startPoint x: 437, startPoint y: 419, endPoint x: -395, endPoint y: 348, distance: 835.2
click at [0, 348] on html "Log In Find A Group Error Show List Loading Groups" at bounding box center [338, 440] width 677 height 880
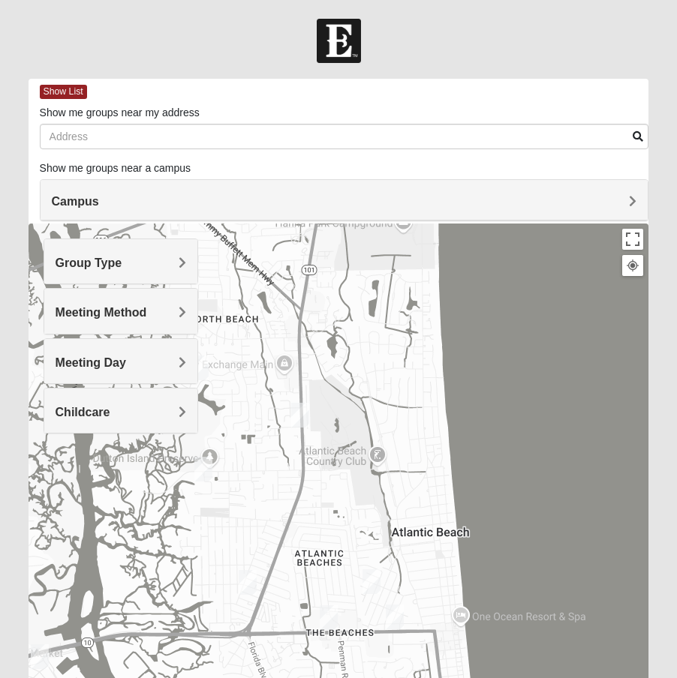
drag, startPoint x: 278, startPoint y: 489, endPoint x: 305, endPoint y: 344, distance: 148.2
click at [305, 344] on div at bounding box center [339, 524] width 621 height 600
